Goal: Transaction & Acquisition: Purchase product/service

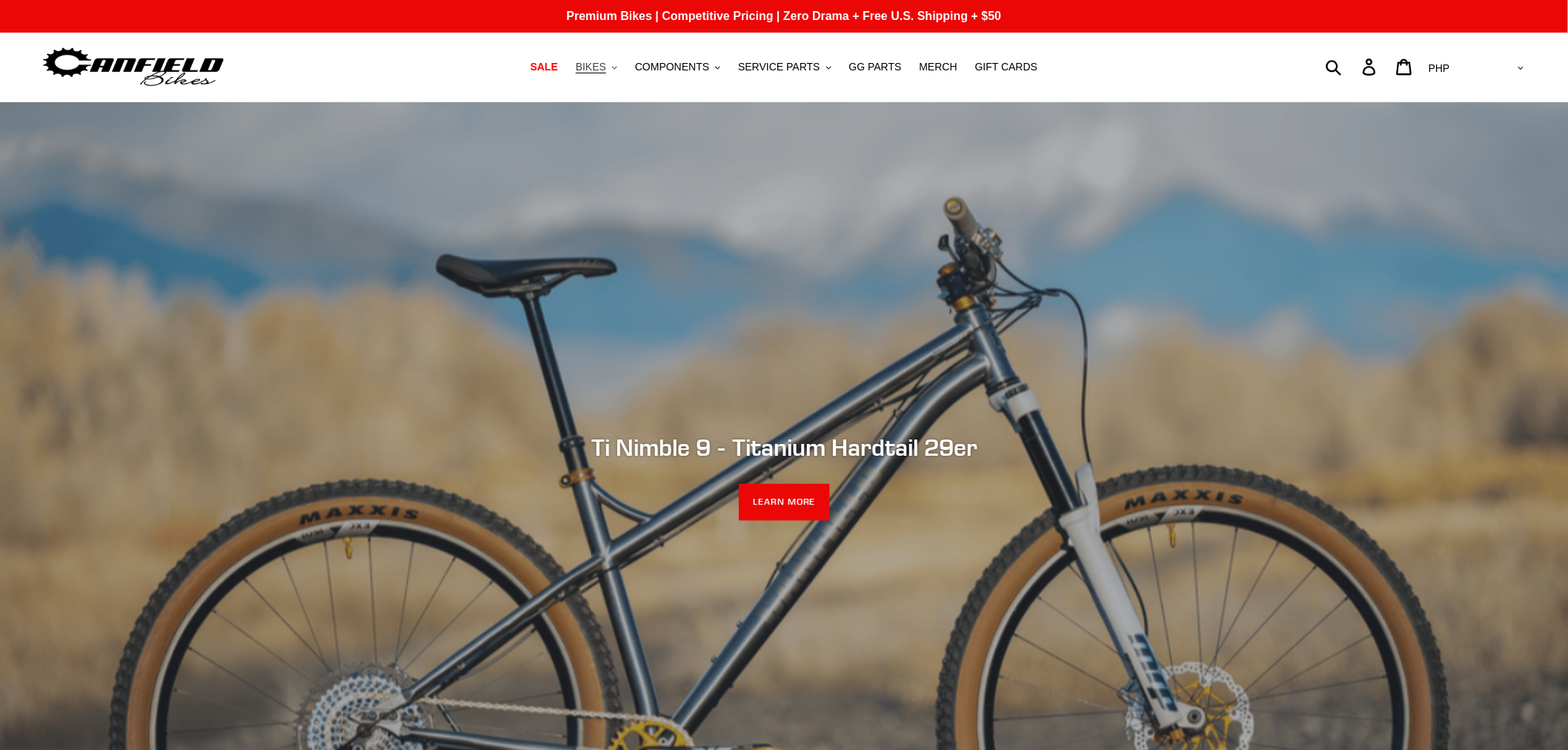
click at [606, 62] on span "BIKES" at bounding box center [591, 67] width 30 height 12
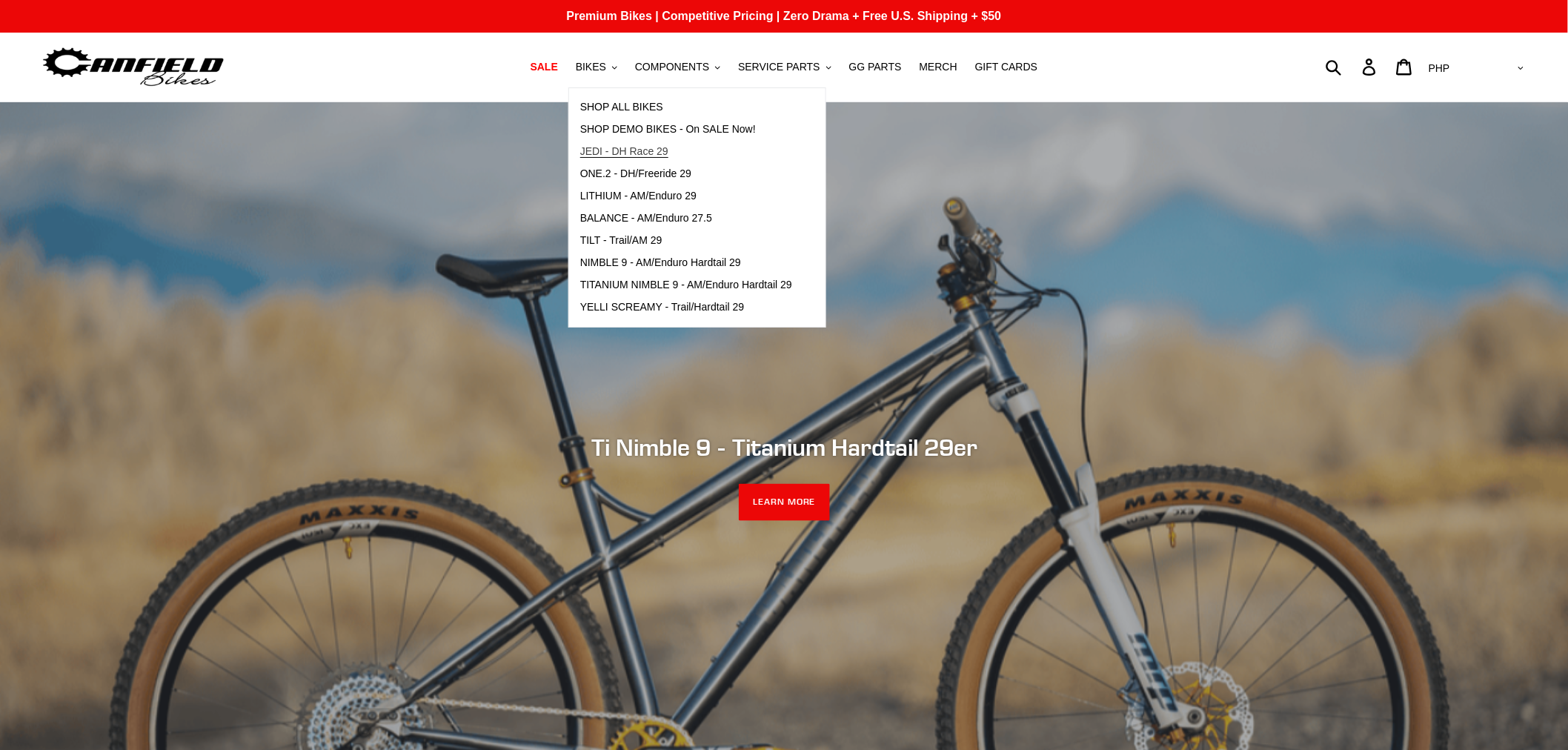
click at [669, 153] on span "JEDI - DH Race 29" at bounding box center [624, 151] width 88 height 12
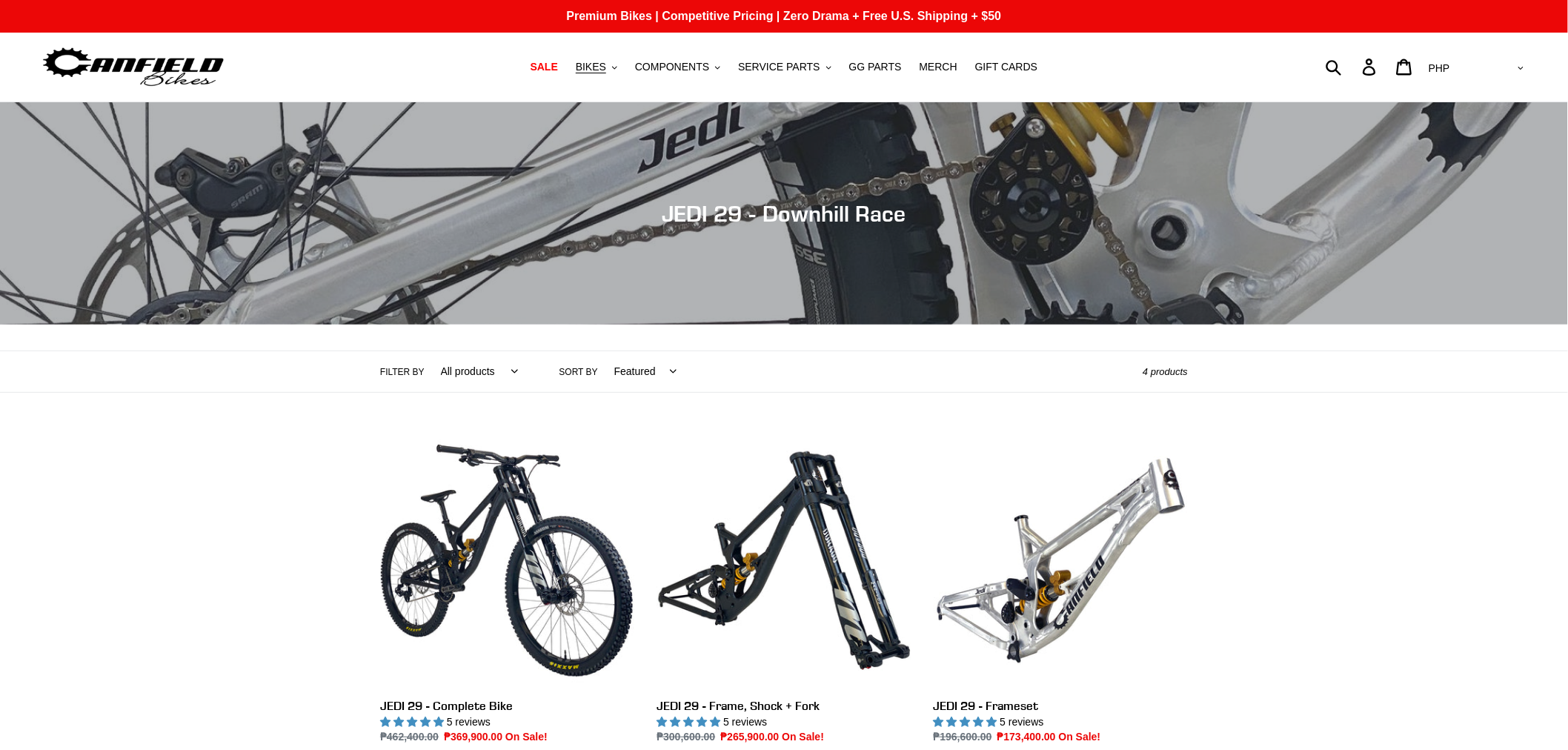
click at [1505, 76] on select "AED AFN ALL AMD ANG AUD AWG AZN BAM BBD BDT BGN BIF BND BOB BSD BWP BZD CAD CDF…" at bounding box center [1475, 68] width 105 height 27
select select "USD"
click at [1484, 55] on select "AED AFN ALL AMD ANG AUD AWG AZN BAM BBD BDT BGN BIF BND BOB BSD BWP BZD CAD CDF…" at bounding box center [1475, 68] width 105 height 27
click at [1524, 63] on select "AED AFN ALL AMD ANG AUD AWG AZN [GEOGRAPHIC_DATA] BBD BDT BGN BIF BND [PERSON_N…" at bounding box center [1475, 68] width 105 height 27
select select "PHP"
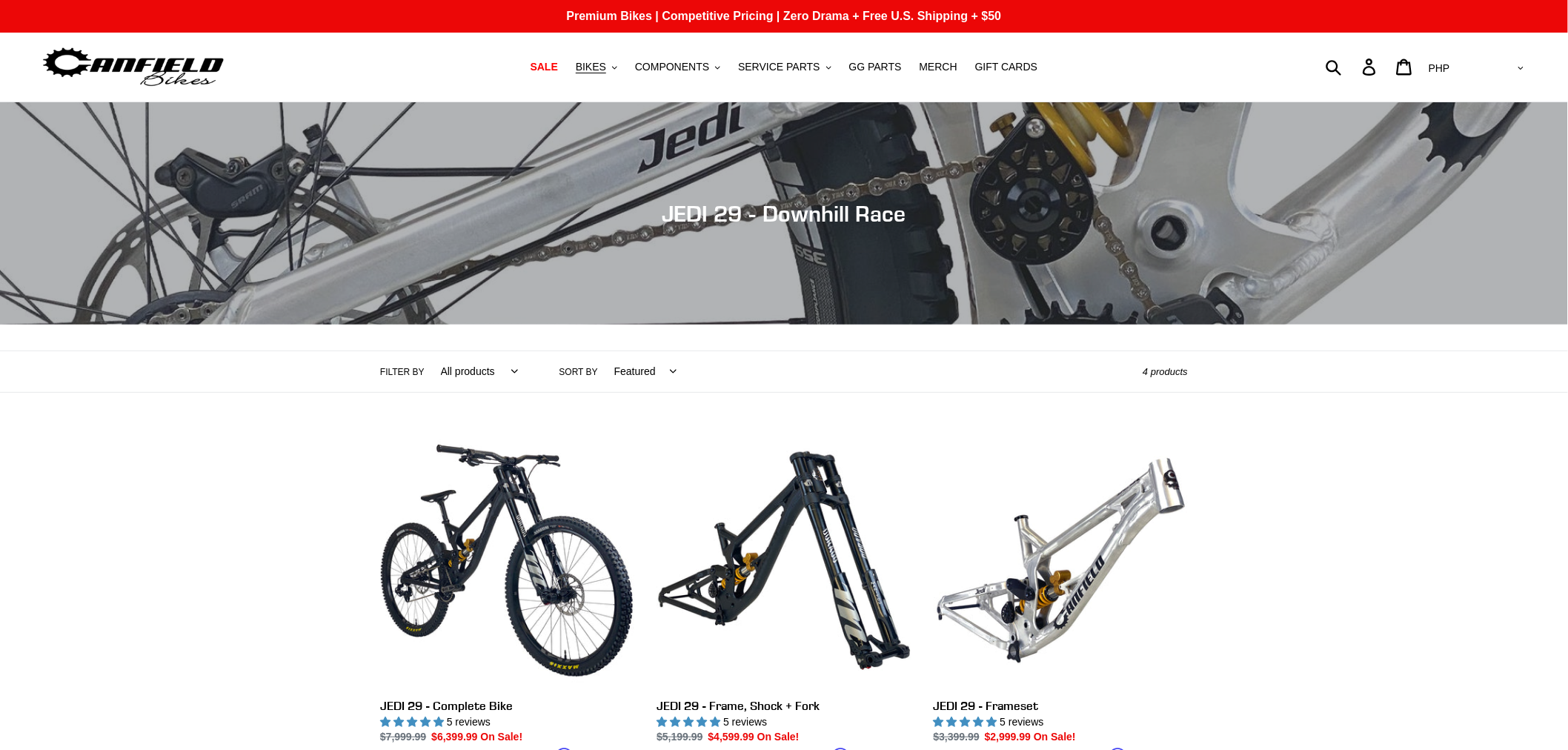
click at [1484, 55] on select "AED AFN ALL AMD ANG AUD AWG AZN BAM BBD BDT BGN BIF BND BOB BSD BWP BZD CAD CDF…" at bounding box center [1475, 68] width 105 height 27
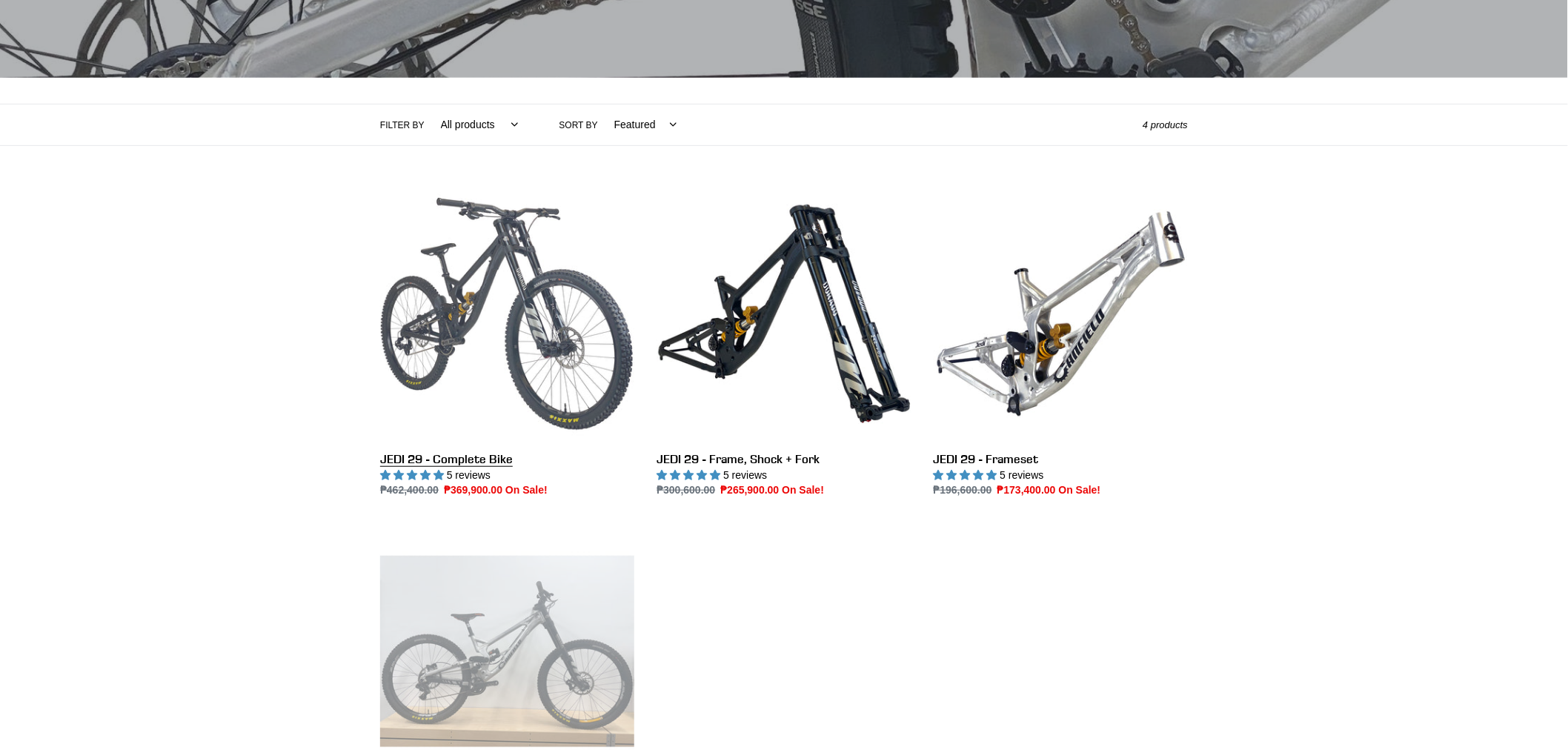
click at [507, 358] on link "JEDI 29 - Complete Bike" at bounding box center [507, 342] width 254 height 312
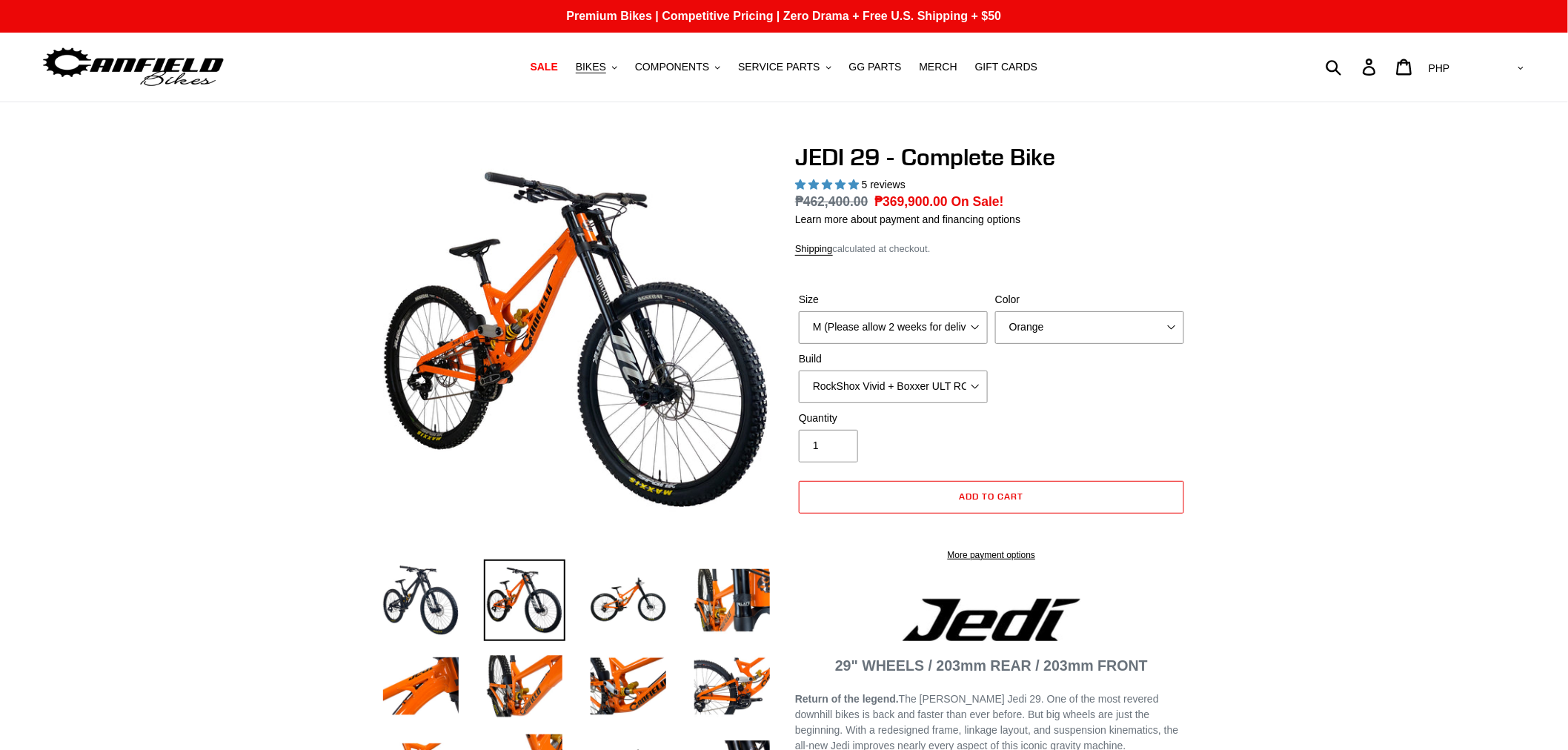
select select "highest-rating"
click at [1521, 67] on select "AED AFN ALL AMD ANG AUD AWG AZN BAM BBD BDT BGN BIF BND BOB BSD BWP BZD CAD CDF…" at bounding box center [1475, 68] width 105 height 27
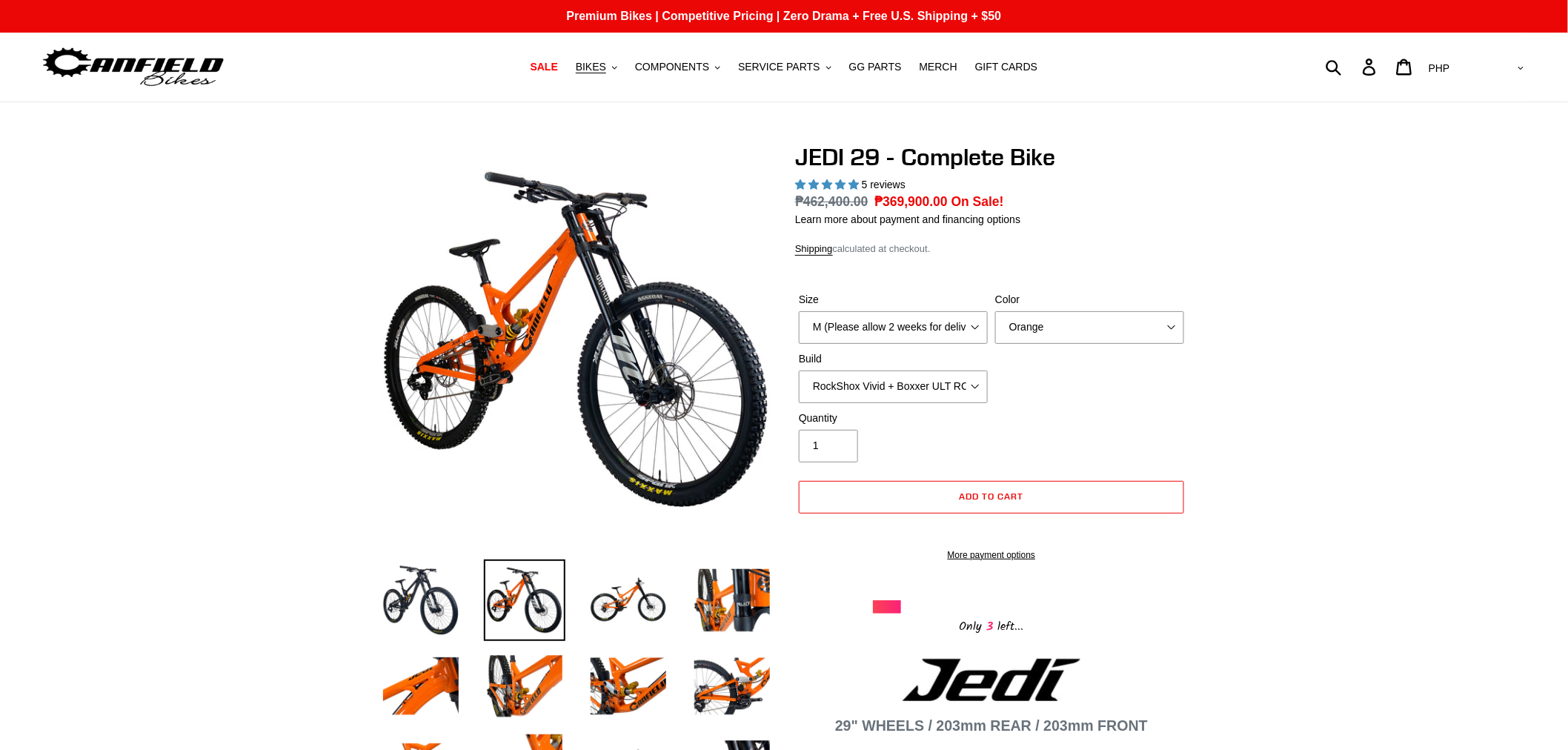
select select "USD"
click at [1484, 55] on select "AED AFN ALL AMD ANG AUD AWG AZN BAM BBD BDT BGN BIF BND BOB BSD BWP BZD CAD CDF…" at bounding box center [1475, 68] width 105 height 27
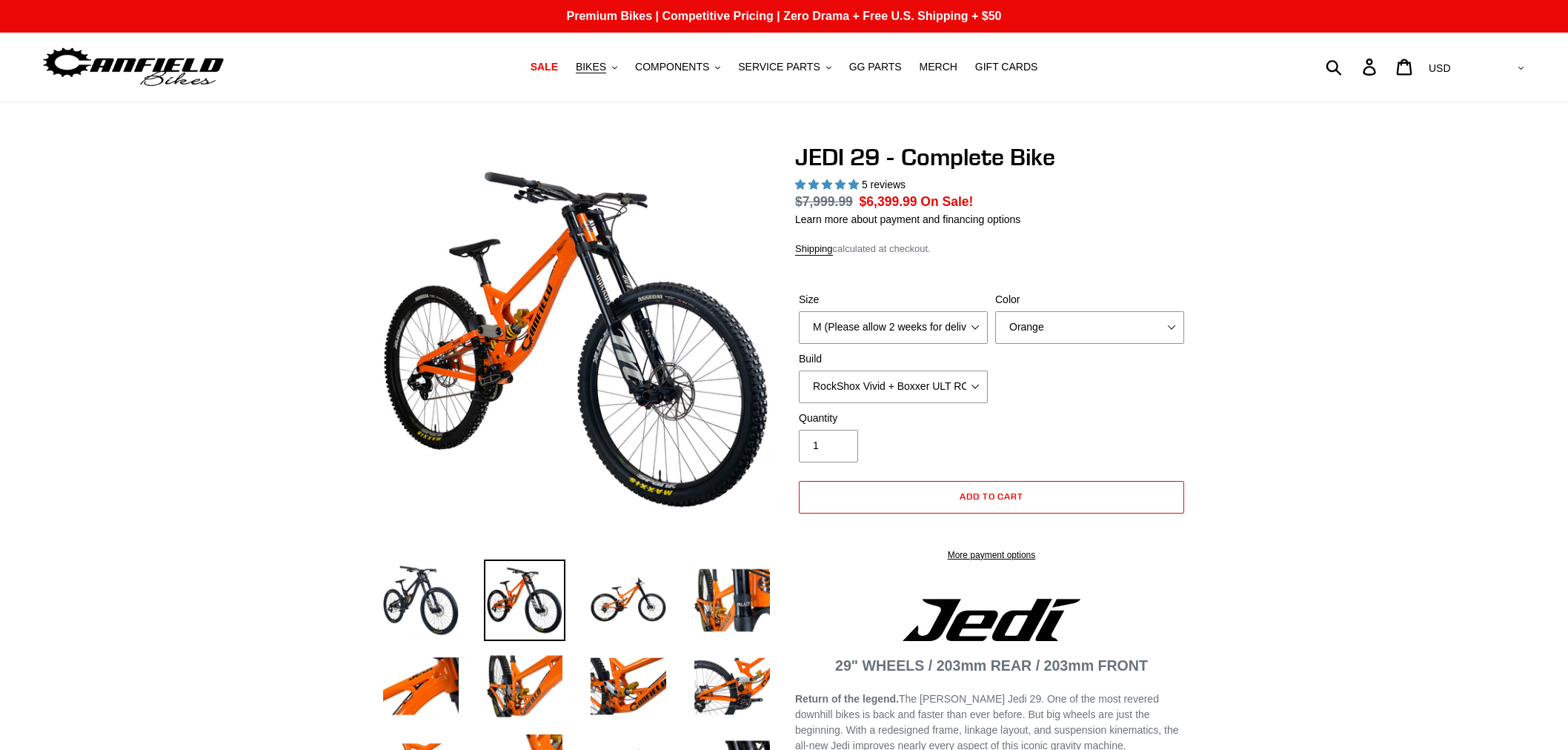
select select "highest-rating"
click at [967, 391] on select "RockShox Vivid + Boxxer ULT RC2 C3 200 + SRAM XO RockShox Vivid + Boxxer ULT RC…" at bounding box center [893, 387] width 189 height 33
click at [799, 370] on select "RockShox Vivid + Boxxer ULT RC2 C3 200 + SRAM XO RockShox Vivid + Boxxer ULT RC…" at bounding box center [893, 387] width 189 height 33
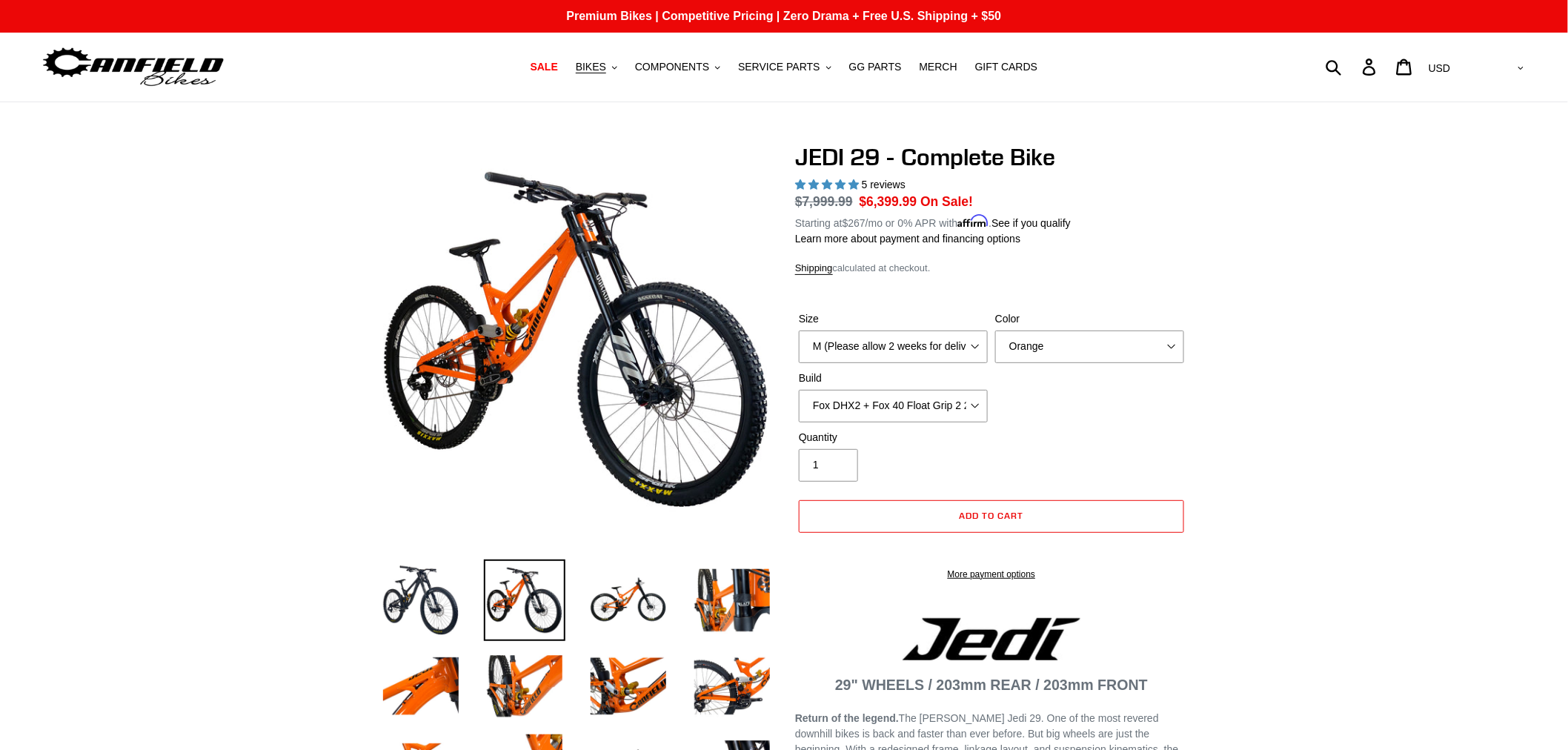
click at [952, 402] on select "RockShox Vivid + Boxxer ULT RC2 C3 200 + SRAM XO RockShox Vivid + Boxxer ULT RC…" at bounding box center [893, 406] width 189 height 33
click at [799, 390] on select "RockShox Vivid + Boxxer ULT RC2 C3 200 + SRAM XO RockShox Vivid + Boxxer ULT RC…" at bounding box center [893, 406] width 189 height 33
click at [970, 406] on select "RockShox Vivid + Boxxer ULT RC2 C3 200 + SRAM XO RockShox Vivid + Boxxer ULT RC…" at bounding box center [893, 406] width 189 height 33
click at [799, 390] on select "RockShox Vivid + Boxxer ULT RC2 C3 200 + SRAM XO RockShox Vivid + Boxxer ULT RC…" at bounding box center [893, 406] width 189 height 33
click at [974, 412] on select "RockShox Vivid + Boxxer ULT RC2 C3 200 + SRAM XO RockShox Vivid + Boxxer ULT RC…" at bounding box center [893, 406] width 189 height 33
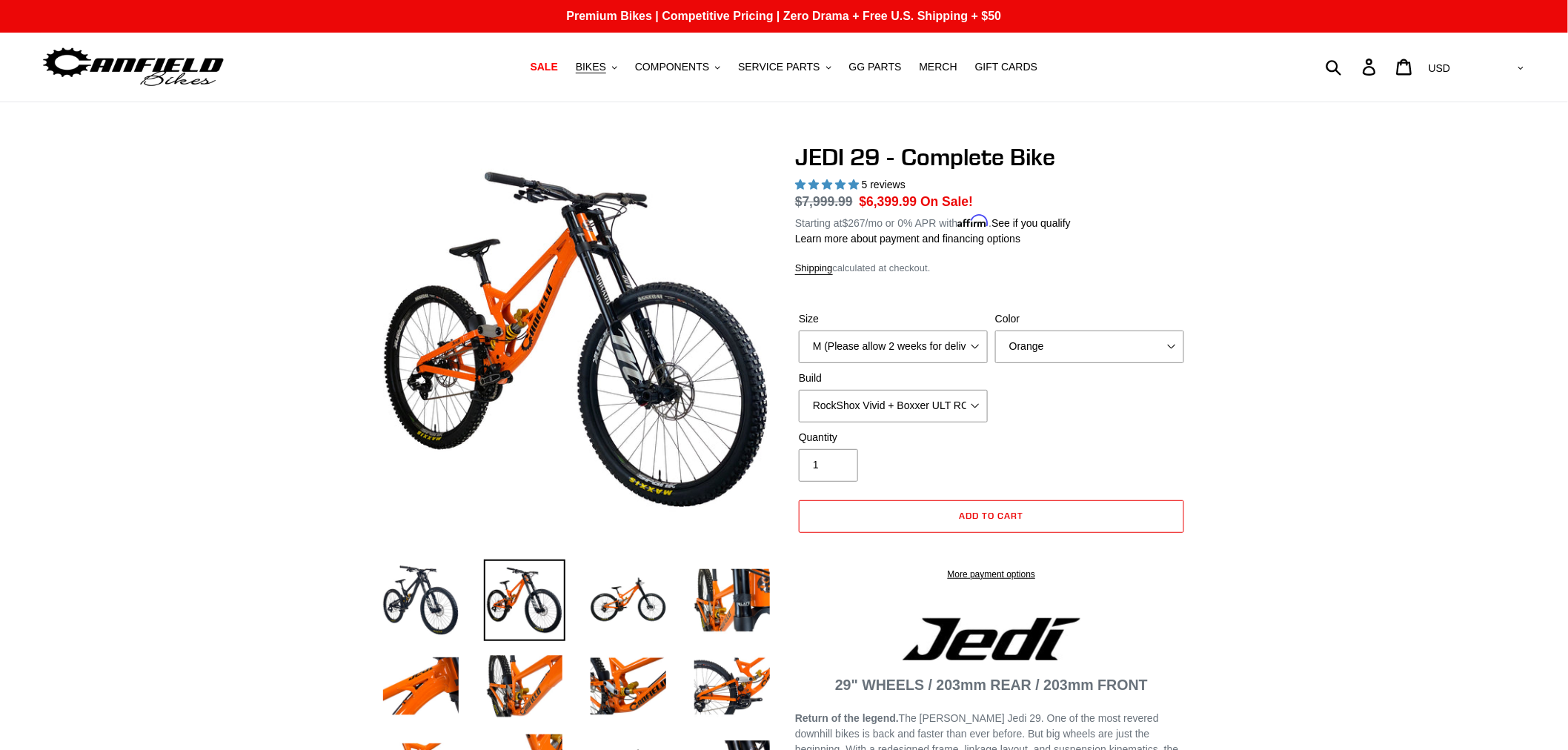
click at [799, 390] on select "RockShox Vivid + Boxxer ULT RC2 C3 200 + SRAM XO RockShox Vivid + Boxxer ULT RC…" at bounding box center [893, 406] width 189 height 33
click at [950, 406] on select "RockShox Vivid + Boxxer ULT RC2 C3 200 + SRAM XO RockShox Vivid + Boxxer ULT RC…" at bounding box center [893, 406] width 189 height 33
click at [799, 390] on select "RockShox Vivid + Boxxer ULT RC2 C3 200 + SRAM XO RockShox Vivid + Boxxer ULT RC…" at bounding box center [893, 406] width 189 height 33
click at [955, 400] on select "RockShox Vivid + Boxxer ULT RC2 C3 200 + SRAM XO RockShox Vivid + Boxxer ULT RC…" at bounding box center [893, 406] width 189 height 33
click at [799, 390] on select "RockShox Vivid + Boxxer ULT RC2 C3 200 + SRAM XO RockShox Vivid + Boxxer ULT RC…" at bounding box center [893, 406] width 189 height 33
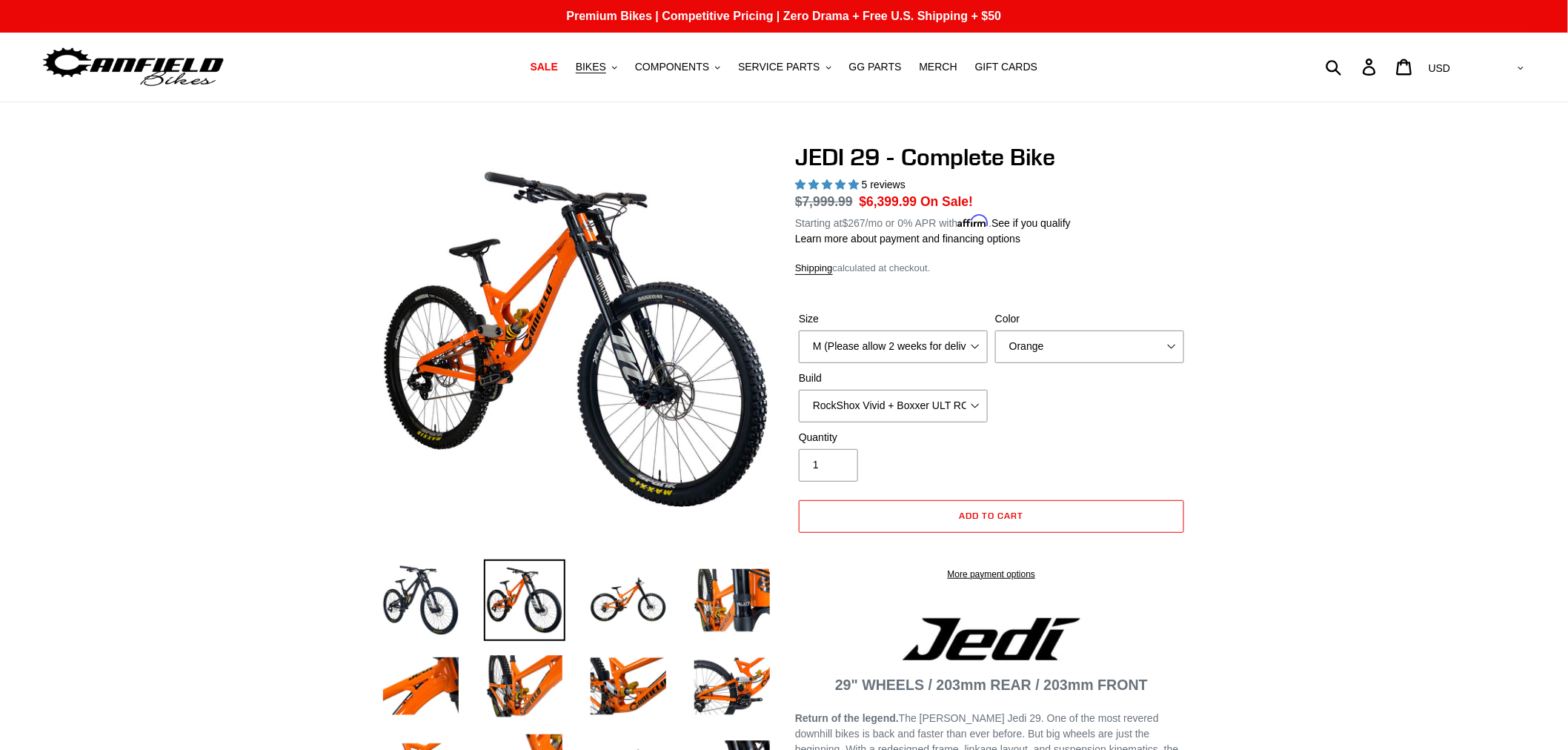
click at [951, 398] on select "RockShox Vivid + Boxxer ULT RC2 C3 200 + SRAM XO RockShox Vivid + Boxxer ULT RC…" at bounding box center [893, 406] width 189 height 33
click at [799, 390] on select "RockShox Vivid + Boxxer ULT RC2 C3 200 + SRAM XO RockShox Vivid + Boxxer ULT RC…" at bounding box center [893, 406] width 189 height 33
click at [951, 401] on select "RockShox Vivid + Boxxer ULT RC2 C3 200 + SRAM XO RockShox Vivid + Boxxer ULT RC…" at bounding box center [893, 406] width 189 height 33
select select "Fox DHX2 + Fox 40 Float Grip 2 203 + Shimano"
click at [799, 390] on select "RockShox Vivid + Boxxer ULT RC2 C3 200 + SRAM XO RockShox Vivid + Boxxer ULT RC…" at bounding box center [893, 406] width 189 height 33
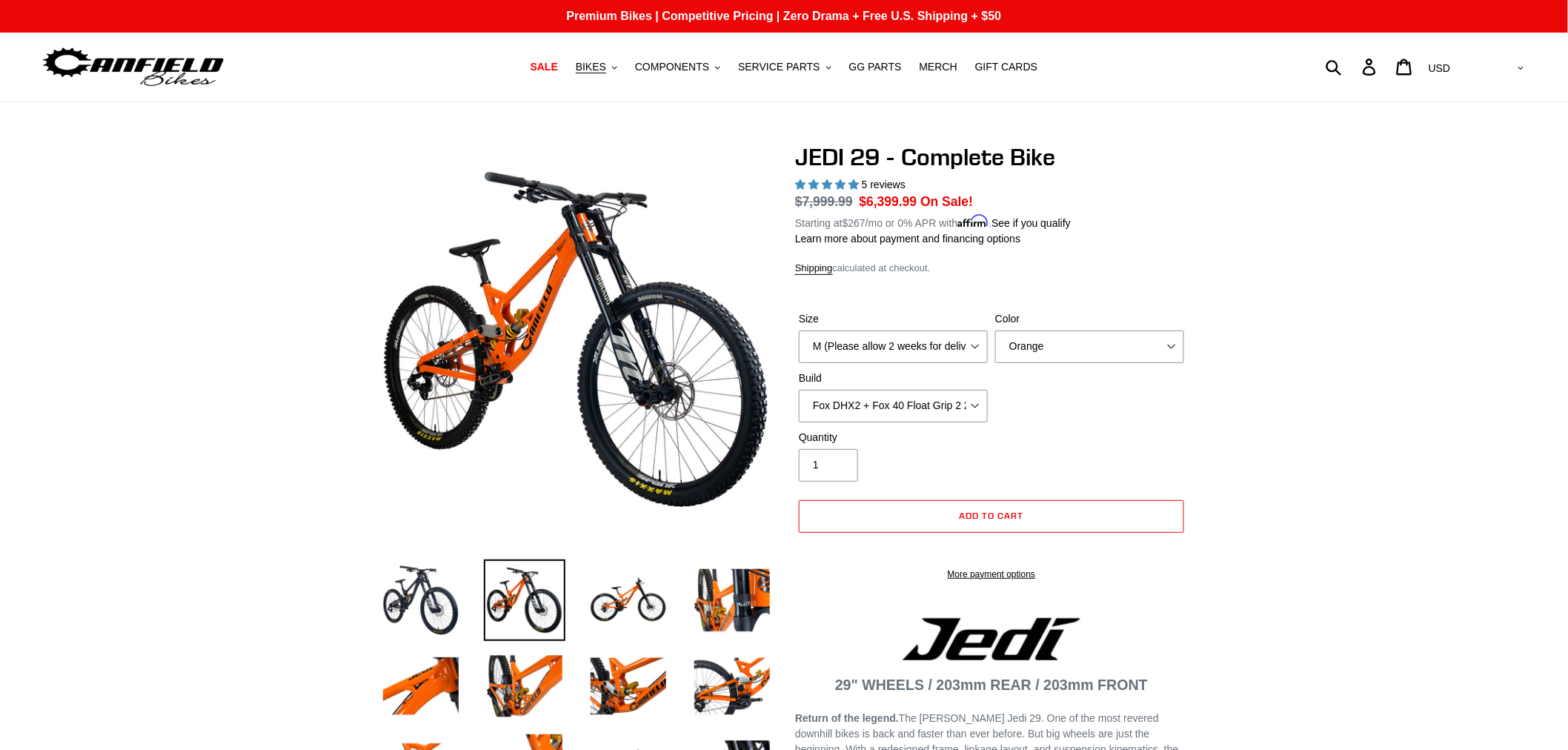
click at [924, 405] on select "RockShox Vivid + Boxxer ULT RC2 C3 200 + SRAM XO RockShox Vivid + Boxxer ULT RC…" at bounding box center [893, 406] width 189 height 33
